Goal: Information Seeking & Learning: Learn about a topic

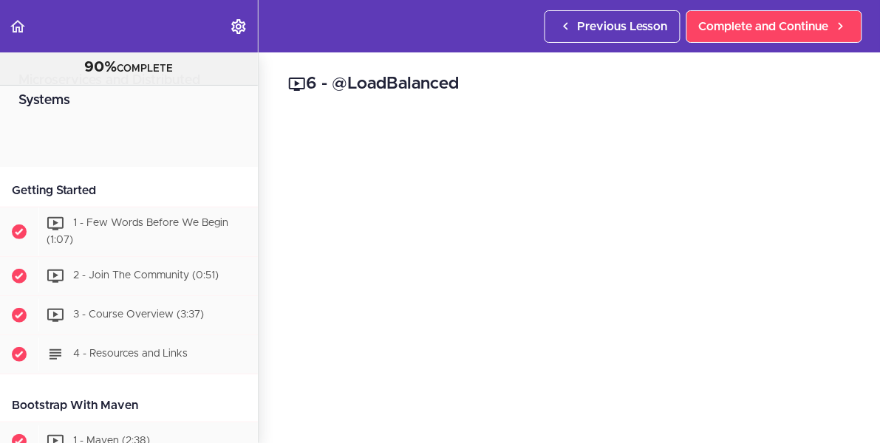
scroll to position [1459, 0]
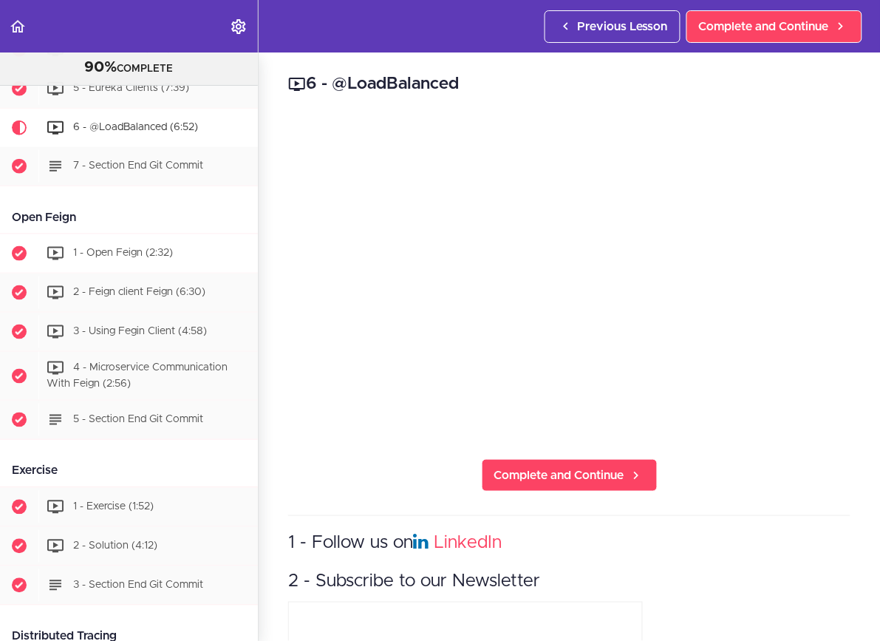
click at [112, 249] on span "1 - Open Feign (2:32)" at bounding box center [123, 253] width 100 height 10
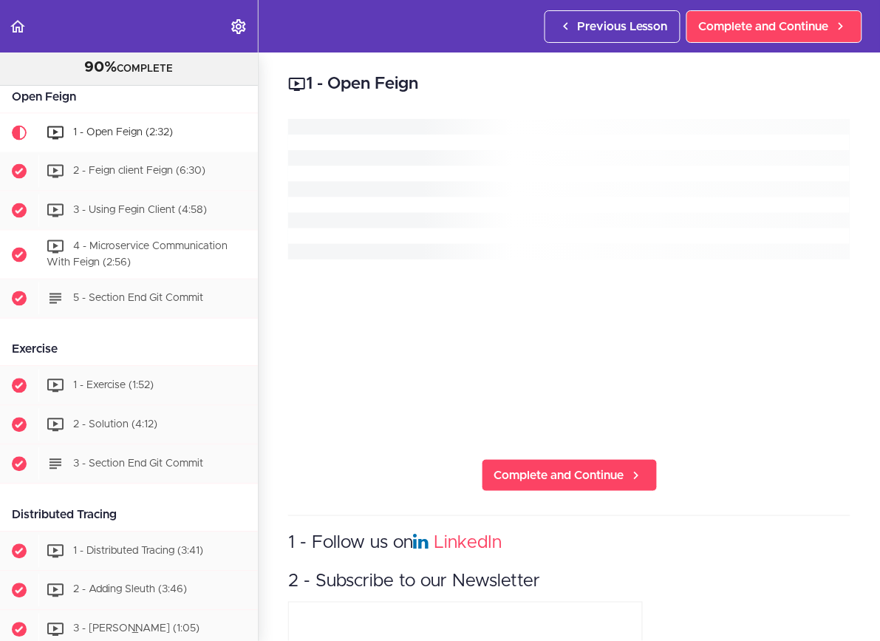
scroll to position [1584, 0]
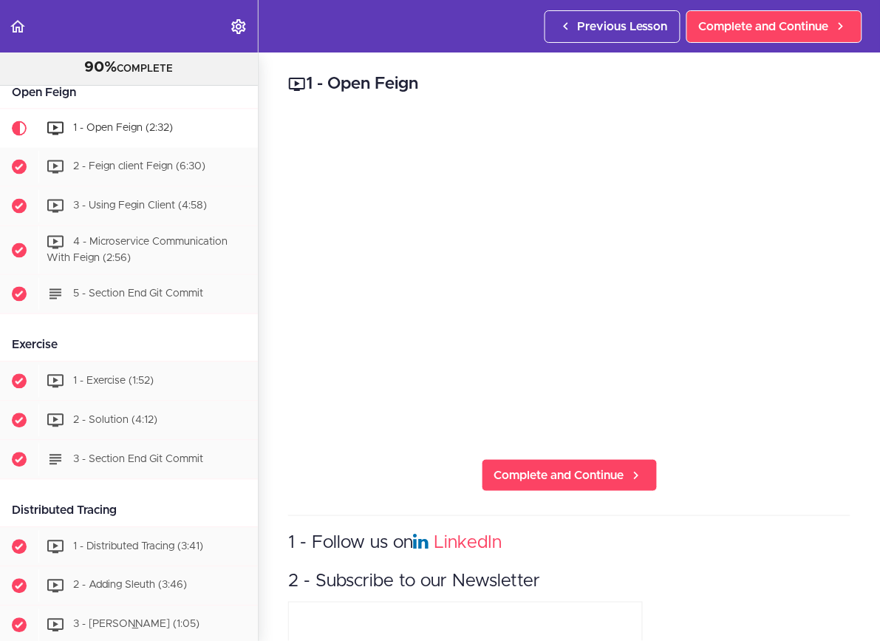
click at [235, 23] on icon "Settings Menu" at bounding box center [239, 27] width 18 height 18
click at [298, 31] on header "Autoplay Autocomplete Previous Lesson Complete and Continue" at bounding box center [440, 26] width 880 height 52
click at [126, 170] on span "2 - Feign client Feign (6:30)" at bounding box center [139, 166] width 132 height 10
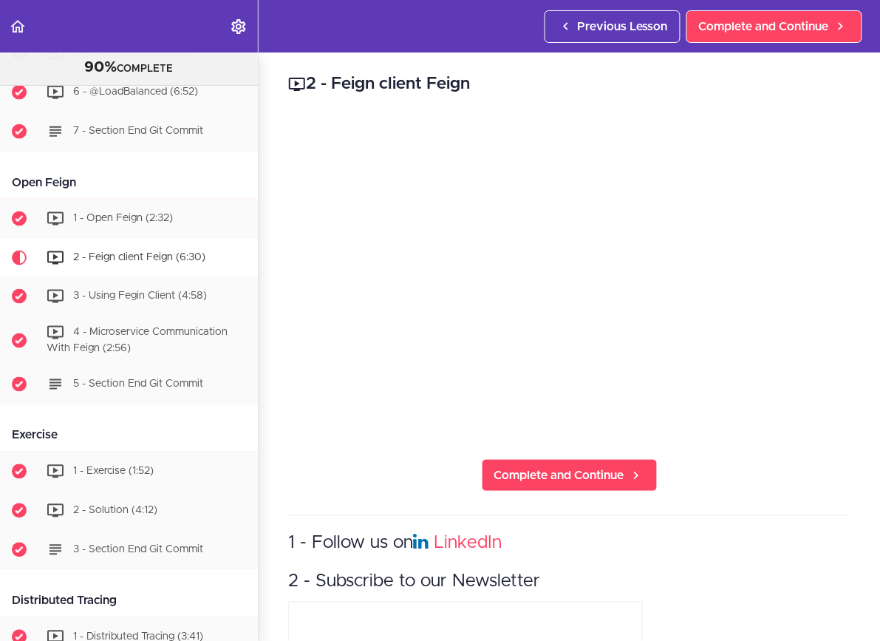
scroll to position [1490, 0]
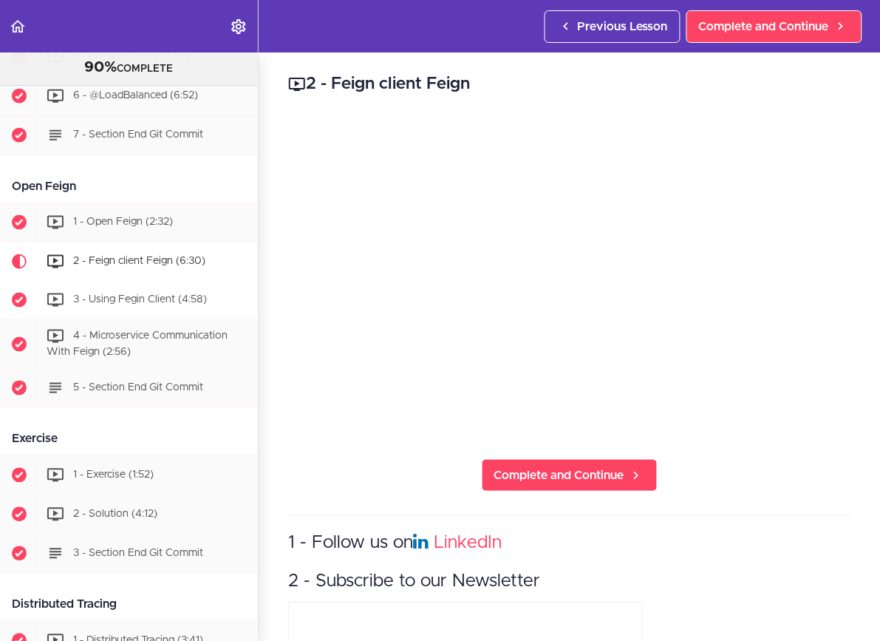
click at [136, 302] on span "3 - Using Fegin Client (4:58)" at bounding box center [140, 299] width 134 height 10
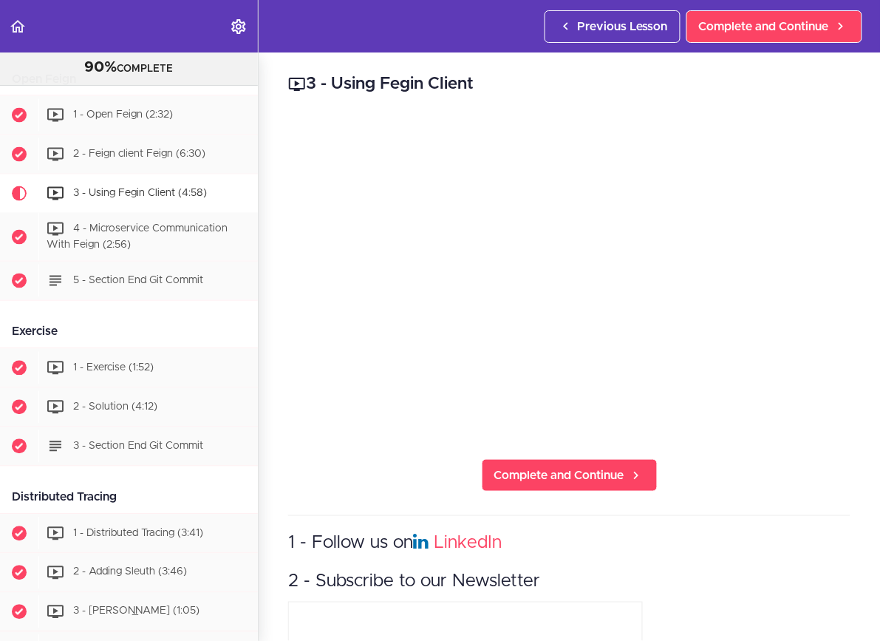
scroll to position [1599, 0]
click at [139, 240] on div "4 - Microservice Communication With Feign (2:56)" at bounding box center [147, 235] width 219 height 49
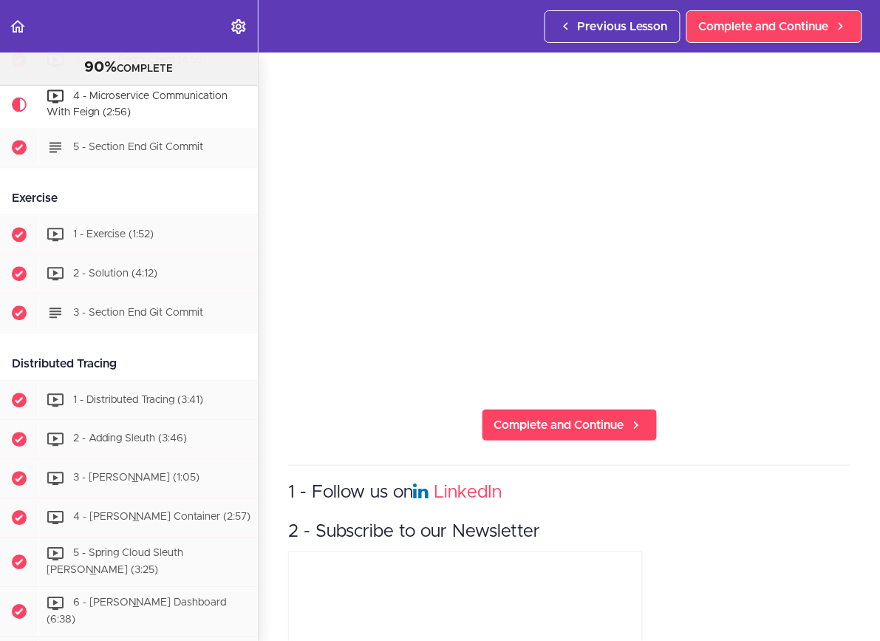
scroll to position [1730, 0]
click at [130, 237] on span "1 - Exercise (1:52)" at bounding box center [113, 236] width 81 height 10
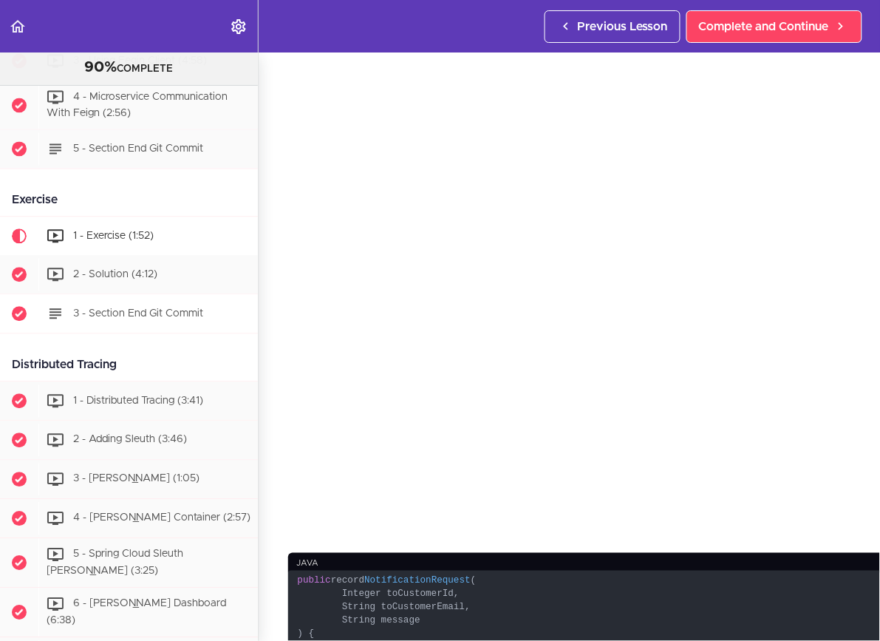
scroll to position [1839, 0]
